Goal: Information Seeking & Learning: Learn about a topic

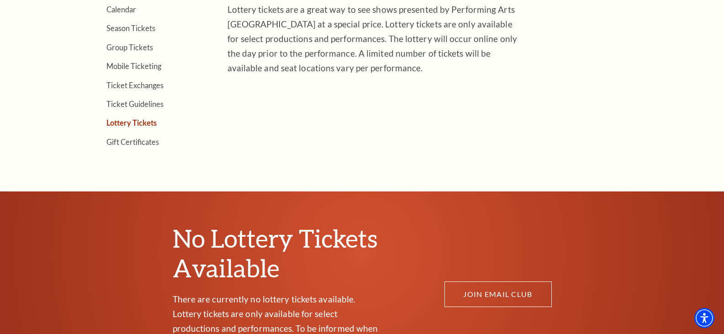
scroll to position [228, 0]
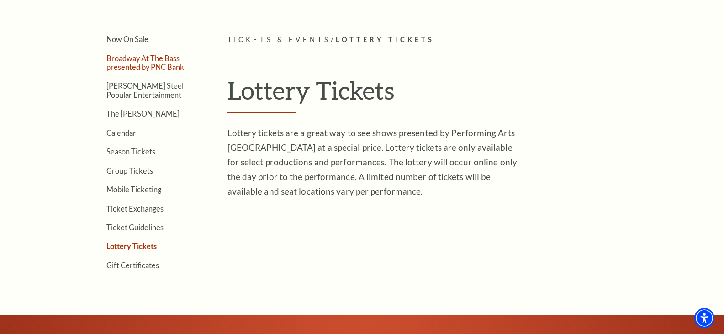
click at [154, 66] on link "Broadway At The Bass presented by PNC Bank" at bounding box center [145, 62] width 78 height 17
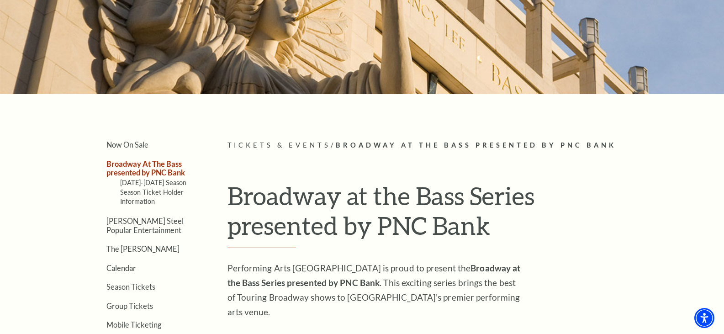
scroll to position [228, 0]
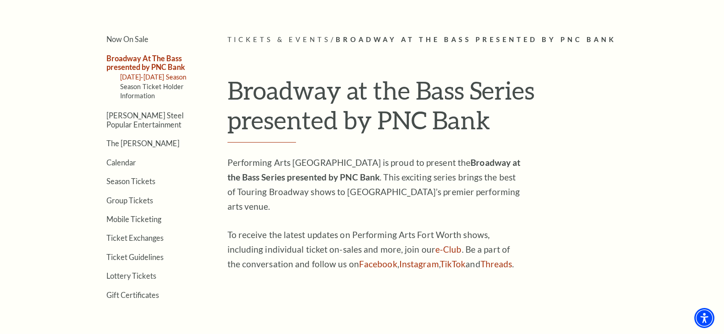
click at [149, 80] on link "[DATE]-[DATE] Season" at bounding box center [153, 77] width 67 height 8
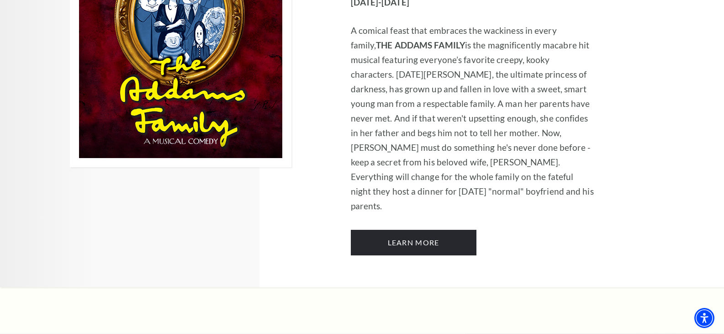
scroll to position [1599, 0]
